Goal: Find specific page/section: Find specific page/section

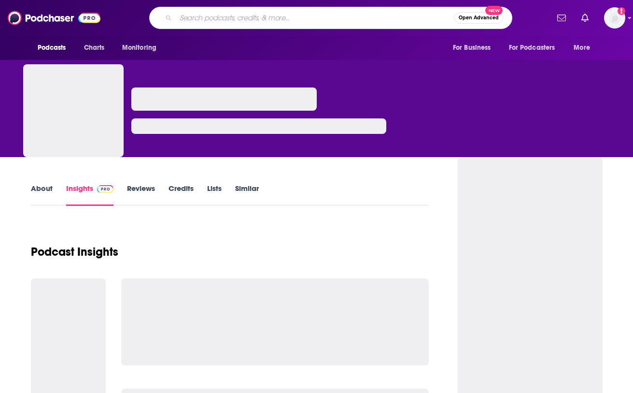
click at [242, 18] on input "Search podcasts, credits, & more..." at bounding box center [315, 17] width 279 height 15
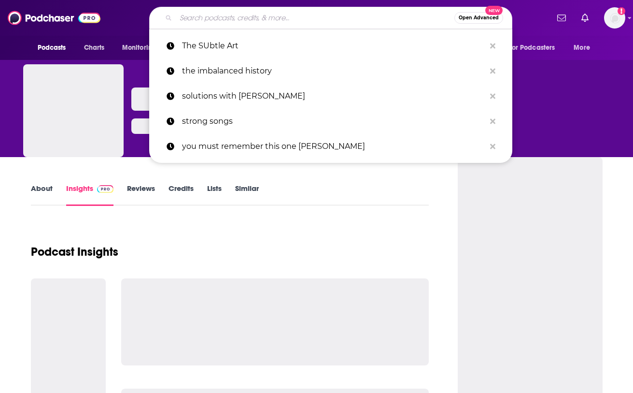
type input "Live Greatly with [PERSON_NAME]"
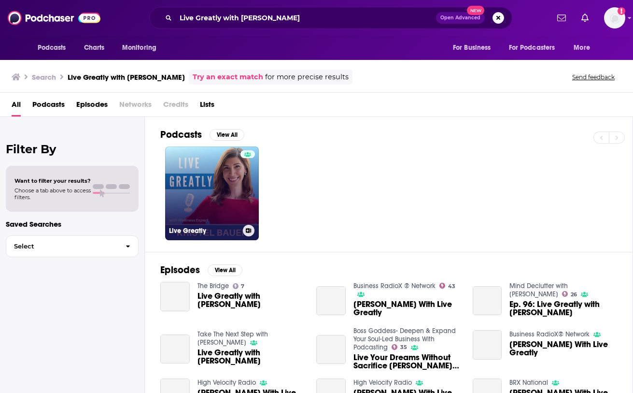
click at [214, 186] on link "Live Greatly" at bounding box center [212, 193] width 94 height 94
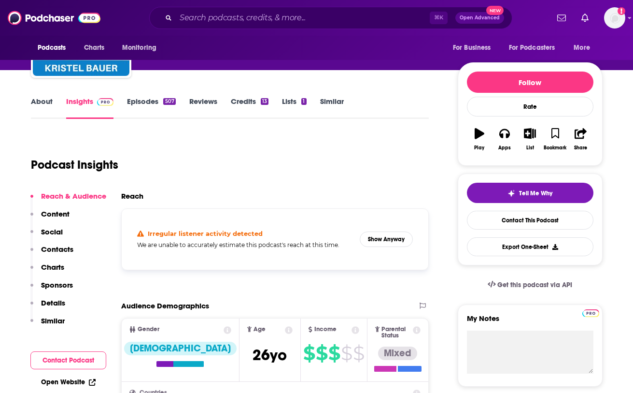
scroll to position [153, 0]
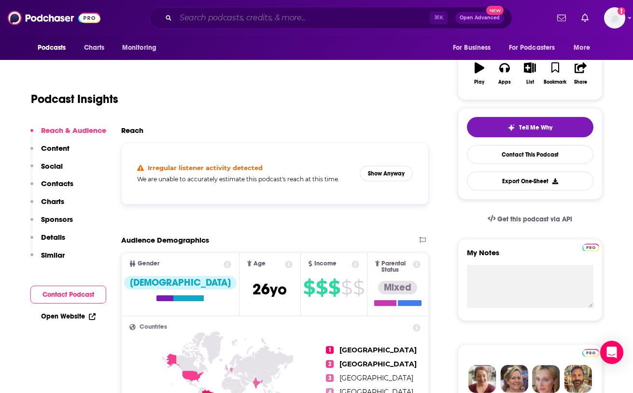
click at [361, 20] on input "Search podcasts, credits, & more..." at bounding box center [303, 17] width 254 height 15
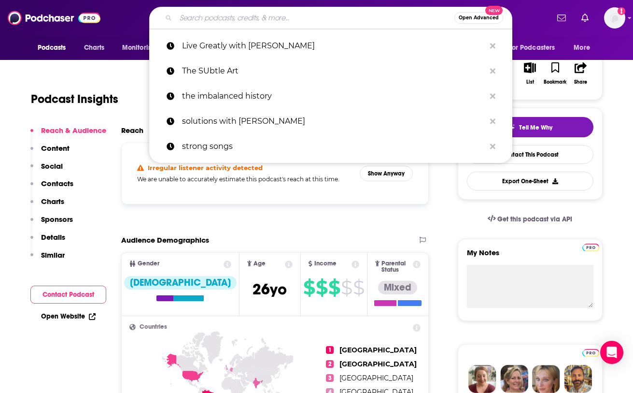
paste input "Leadership Business Café"
type input "Leadership Business Café"
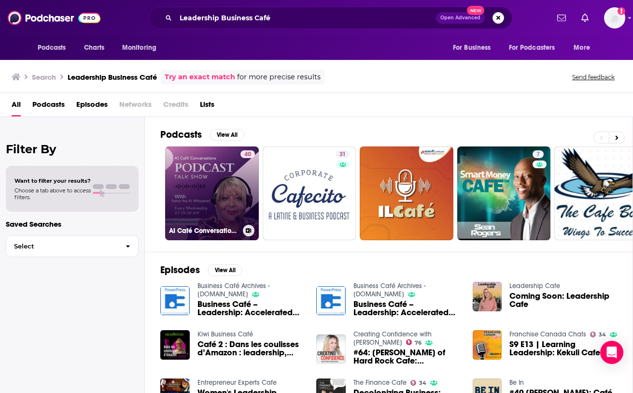
click at [212, 172] on link "40 AI Café Conversations | AI for Executives: Leadership Insights | Transformin…" at bounding box center [212, 193] width 94 height 94
